Goal: Transaction & Acquisition: Purchase product/service

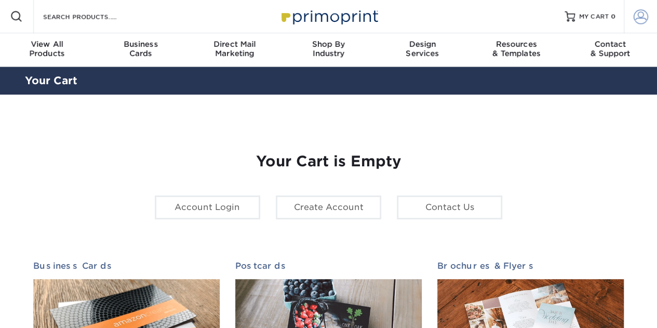
type input "[EMAIL_ADDRESS][DOMAIN_NAME]"
click at [644, 16] on span at bounding box center [641, 16] width 15 height 15
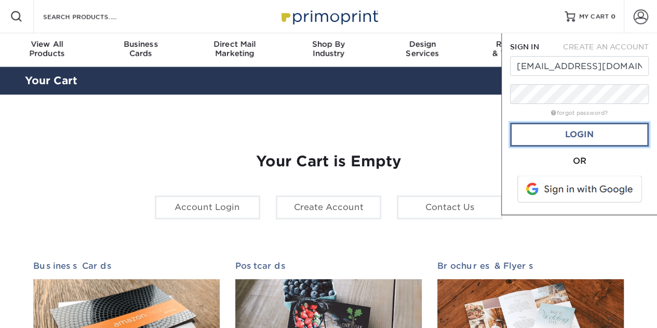
click at [582, 135] on link "Login" at bounding box center [579, 135] width 139 height 24
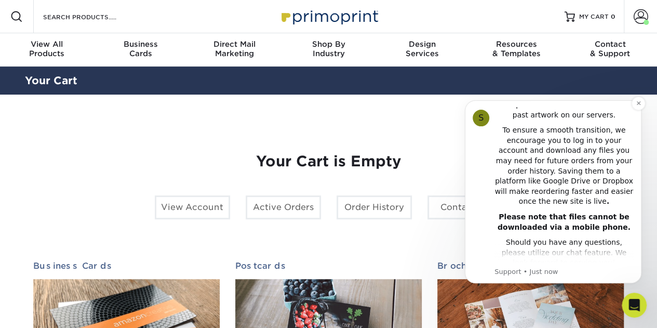
scroll to position [25, 0]
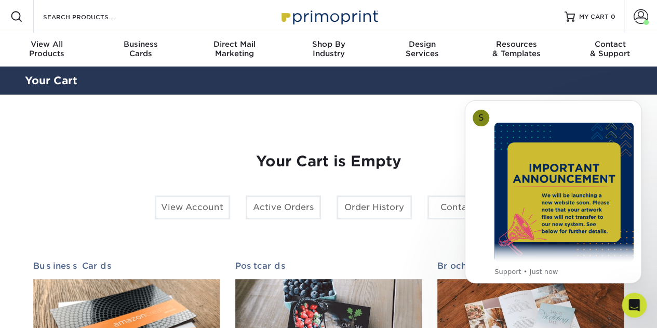
click at [454, 138] on div "Your Cart is Empty View Account Active Orders Order History Contact Us Business…" at bounding box center [328, 329] width 591 height 402
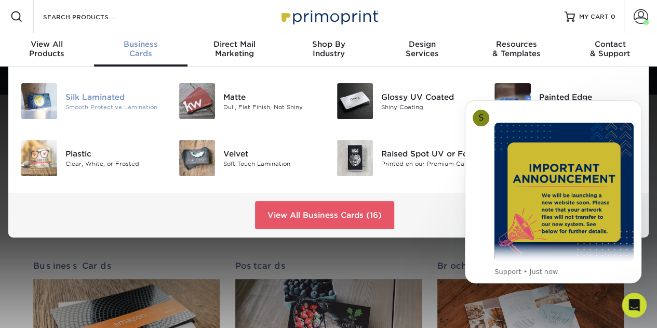
click at [117, 97] on div "Silk Laminated" at bounding box center [114, 96] width 98 height 11
